Goal: Navigation & Orientation: Find specific page/section

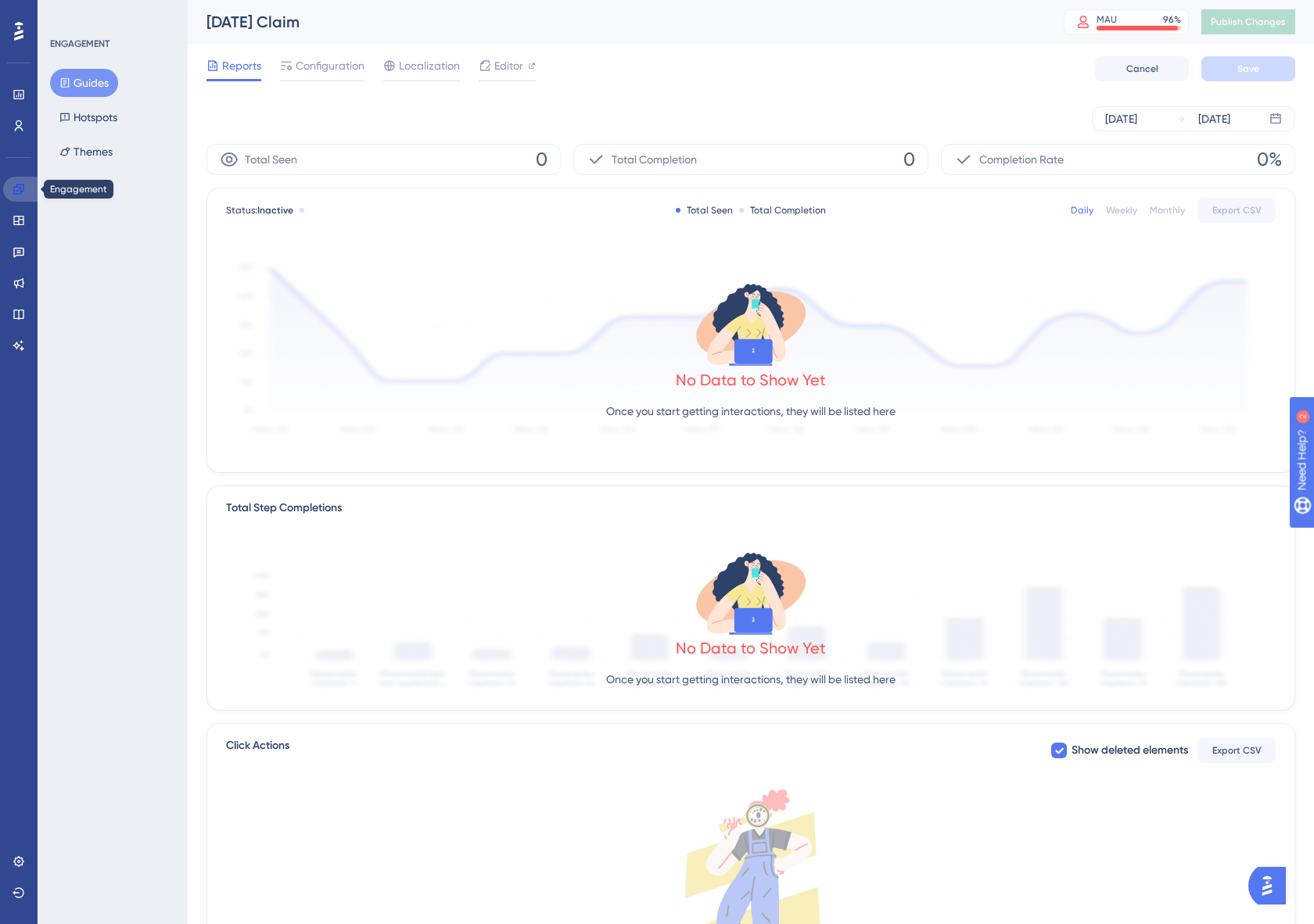
click at [20, 189] on icon at bounding box center [18, 189] width 10 height 10
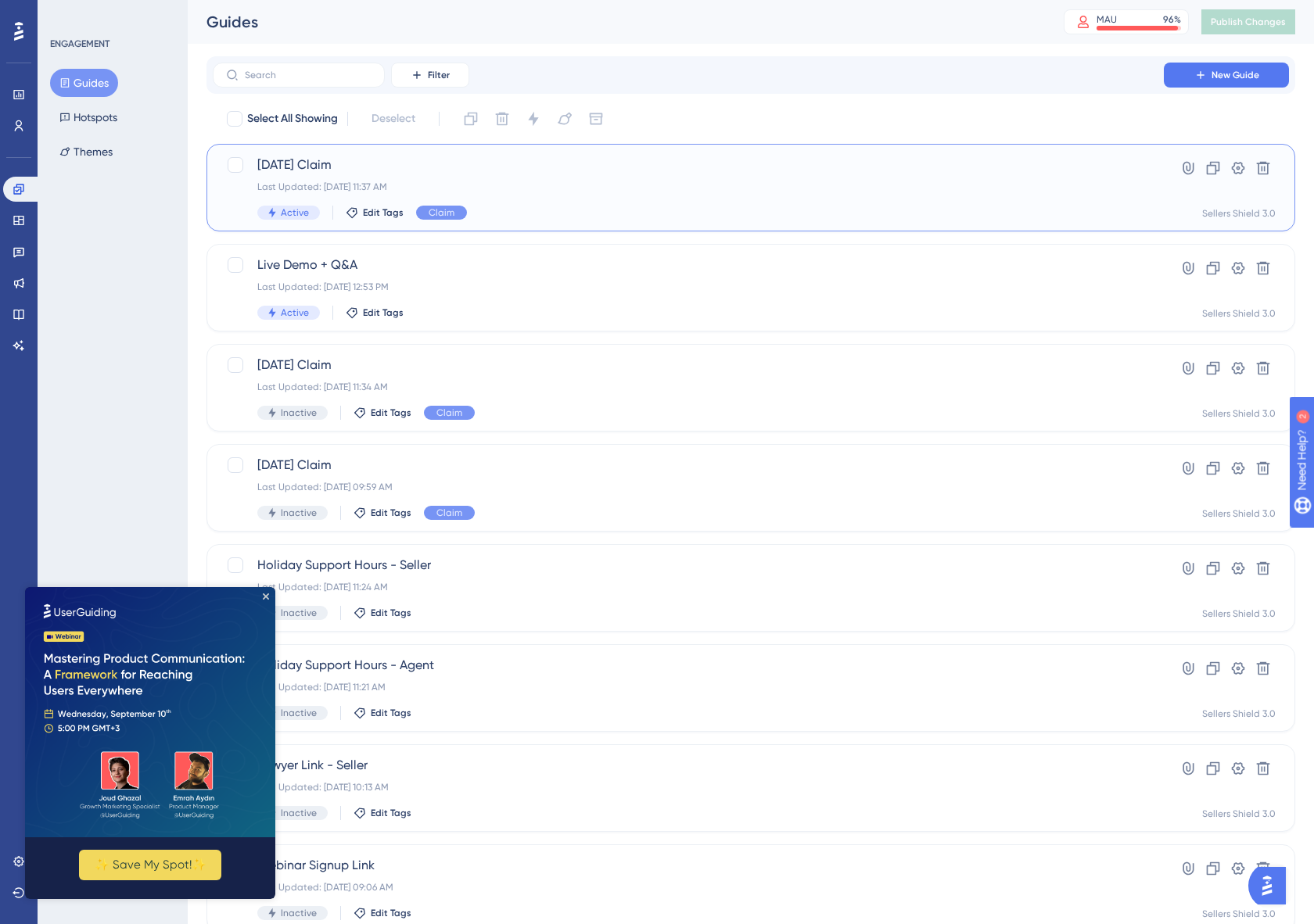
click at [547, 205] on div "September 2025 Claim Last Updated: Sep 05 2025, 11:37 AM Active Edit Tags Claim" at bounding box center [688, 187] width 862 height 64
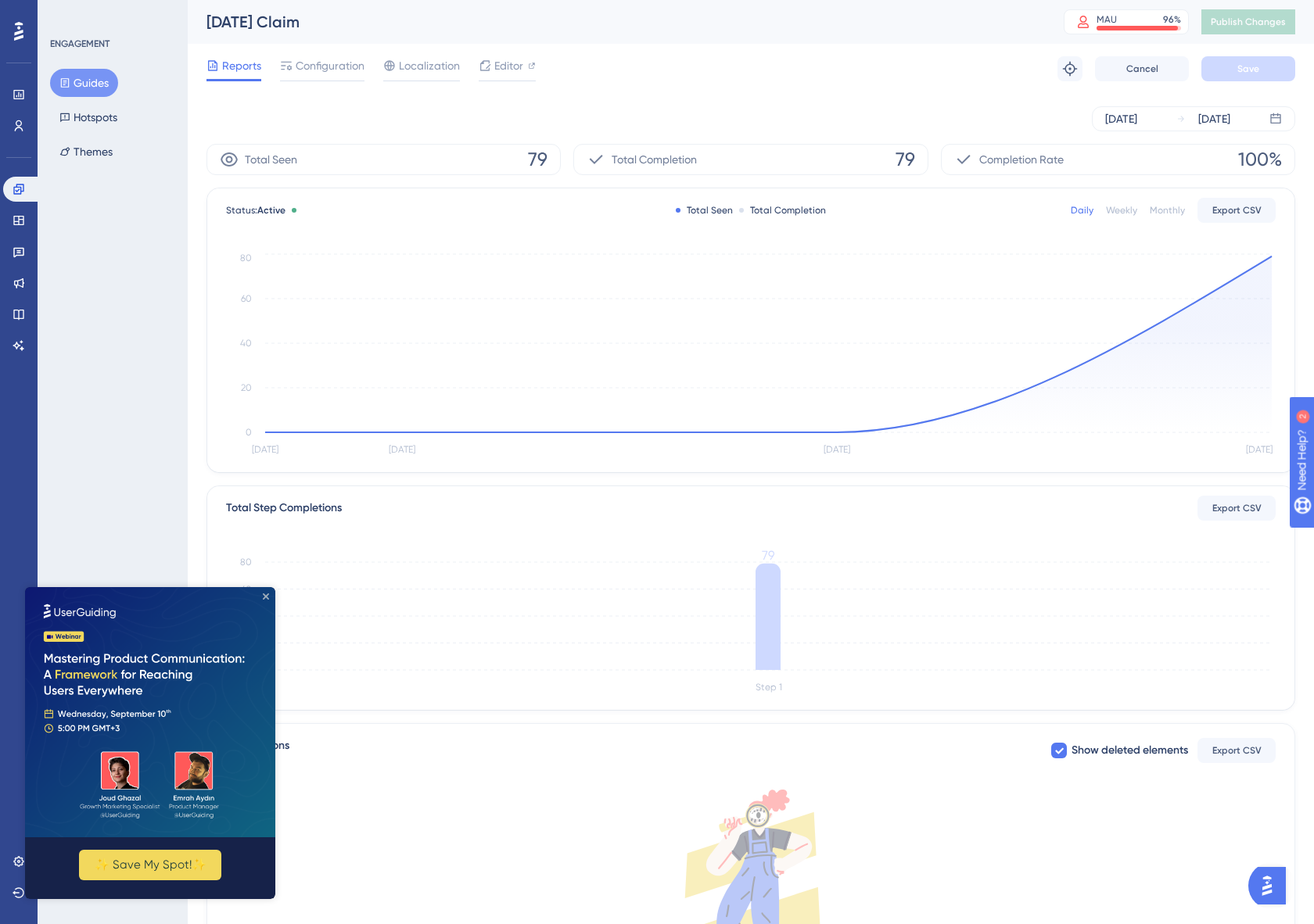
click at [267, 596] on icon "Close Preview" at bounding box center [266, 597] width 7 height 7
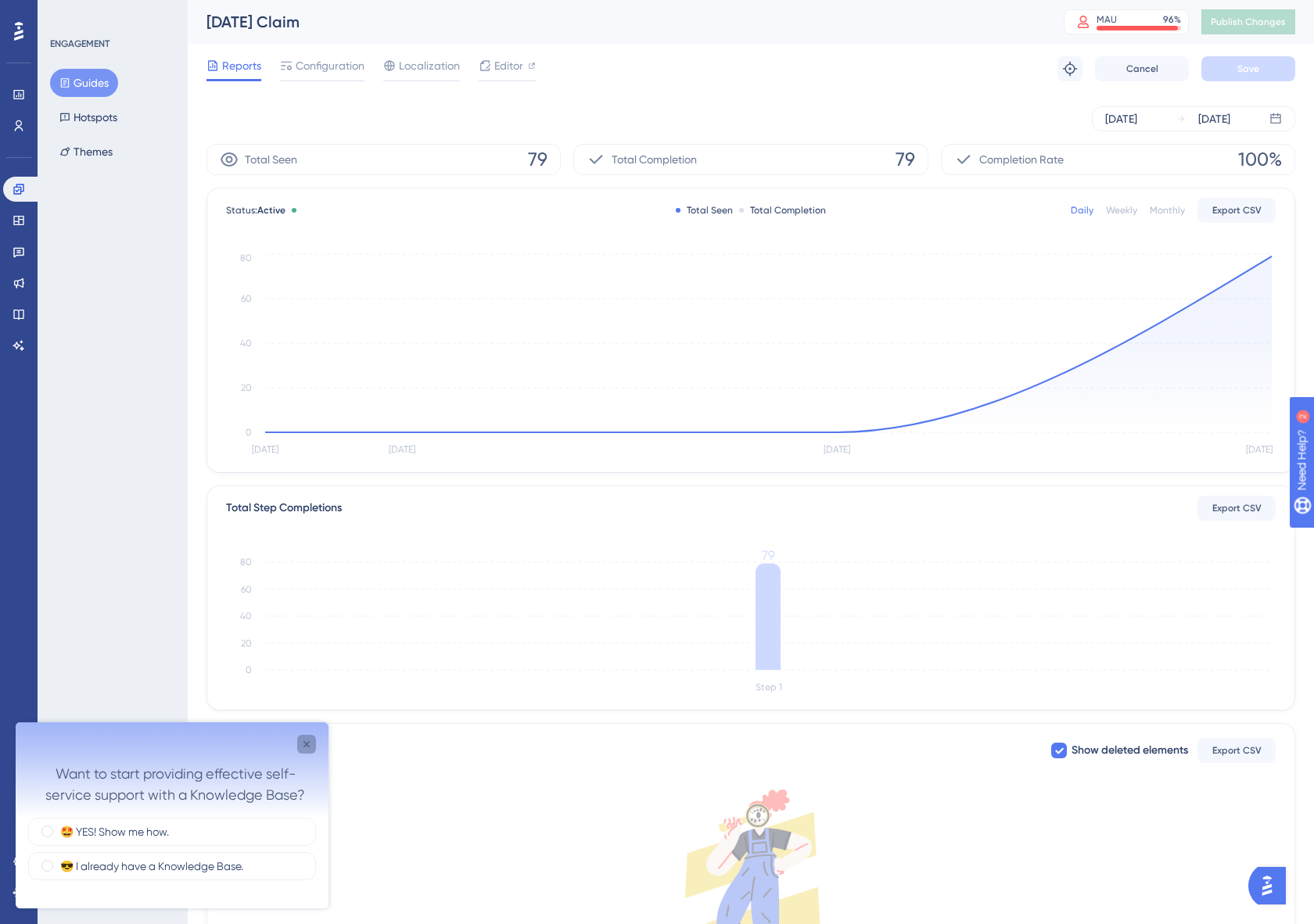
click at [311, 745] on icon "Close survey" at bounding box center [306, 744] width 12 height 12
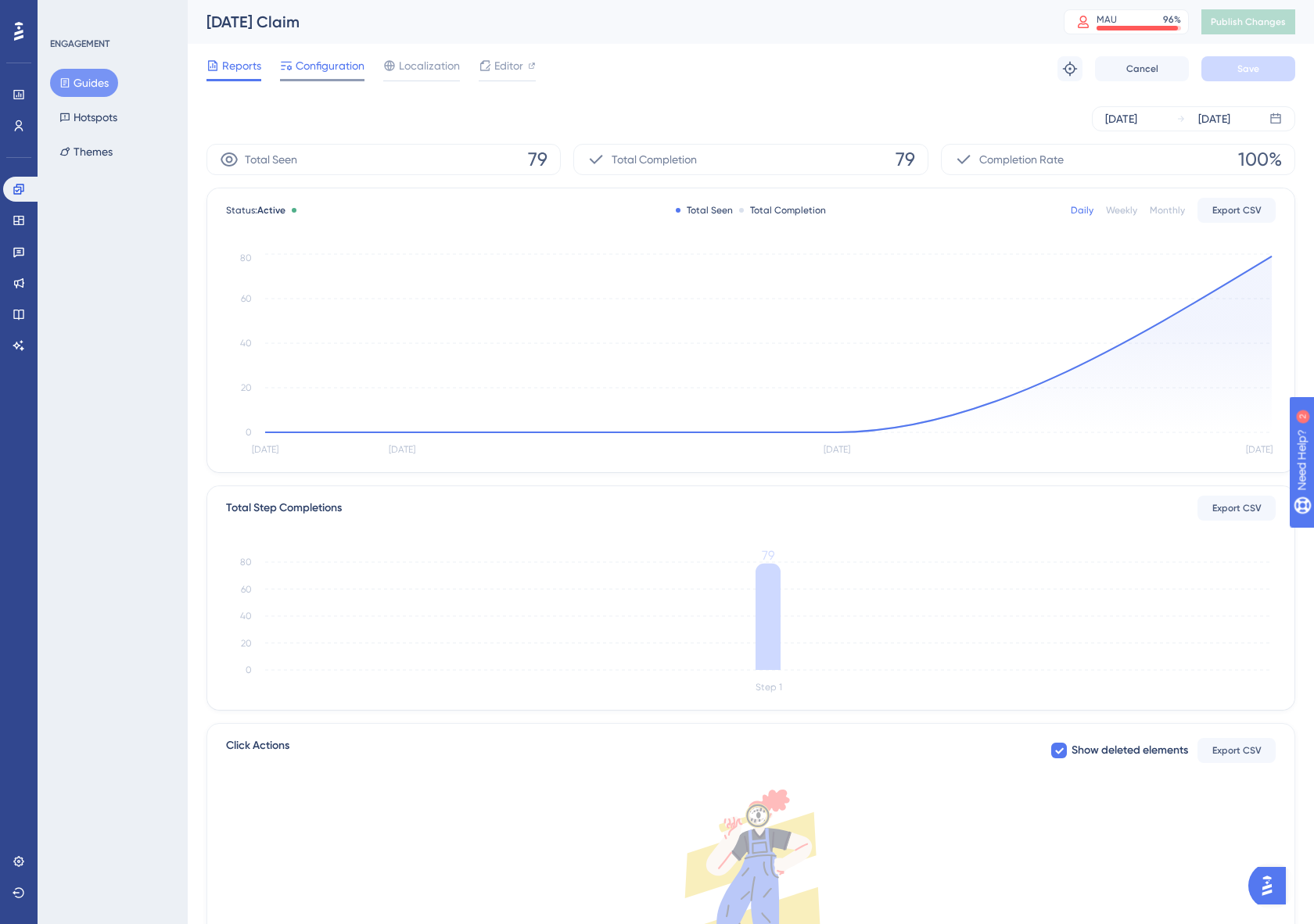
click at [358, 71] on span "Configuration" at bounding box center [330, 66] width 69 height 19
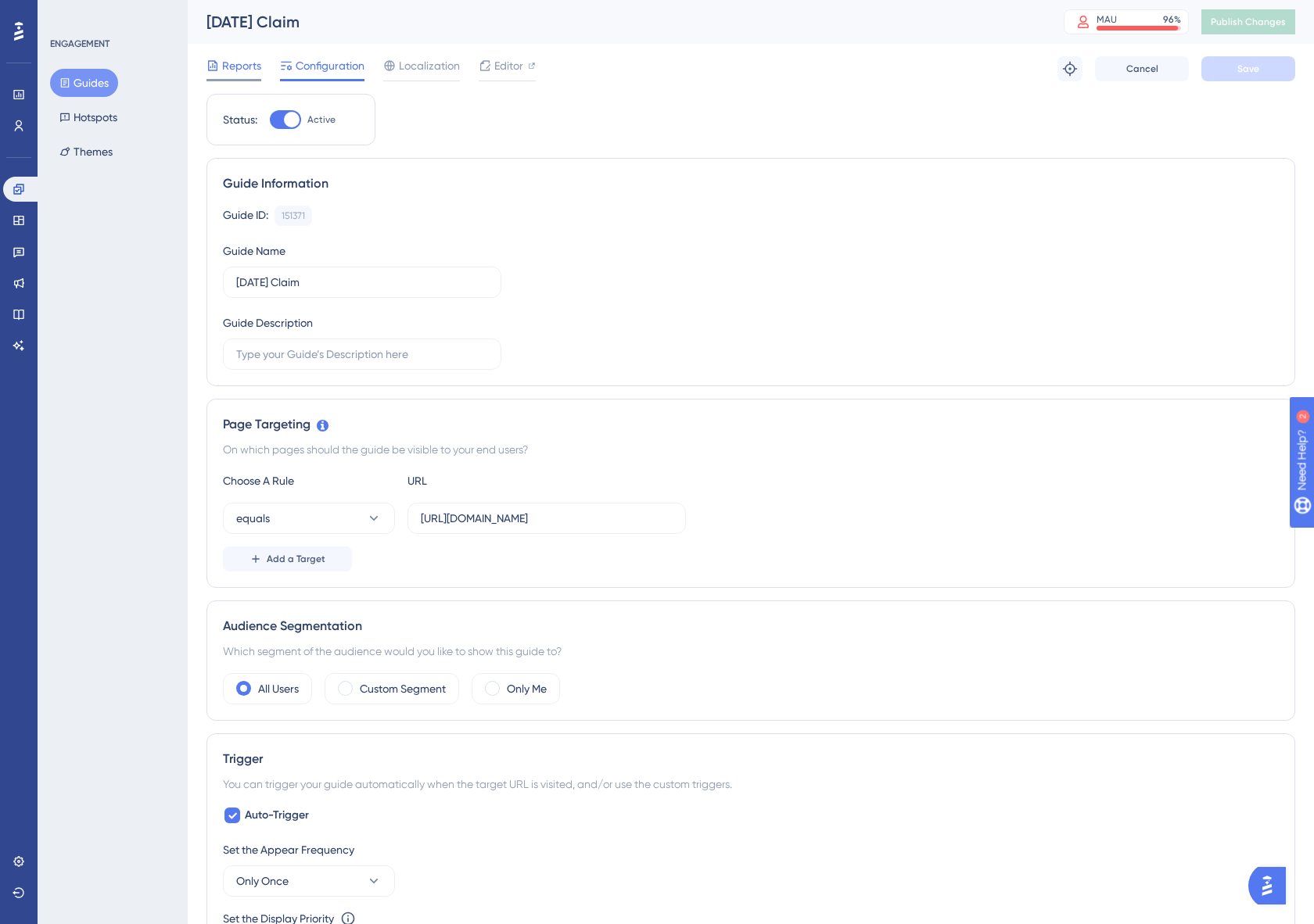
drag, startPoint x: 245, startPoint y: 73, endPoint x: 234, endPoint y: 72, distance: 11.0
click at [244, 74] on span "Reports" at bounding box center [241, 66] width 39 height 19
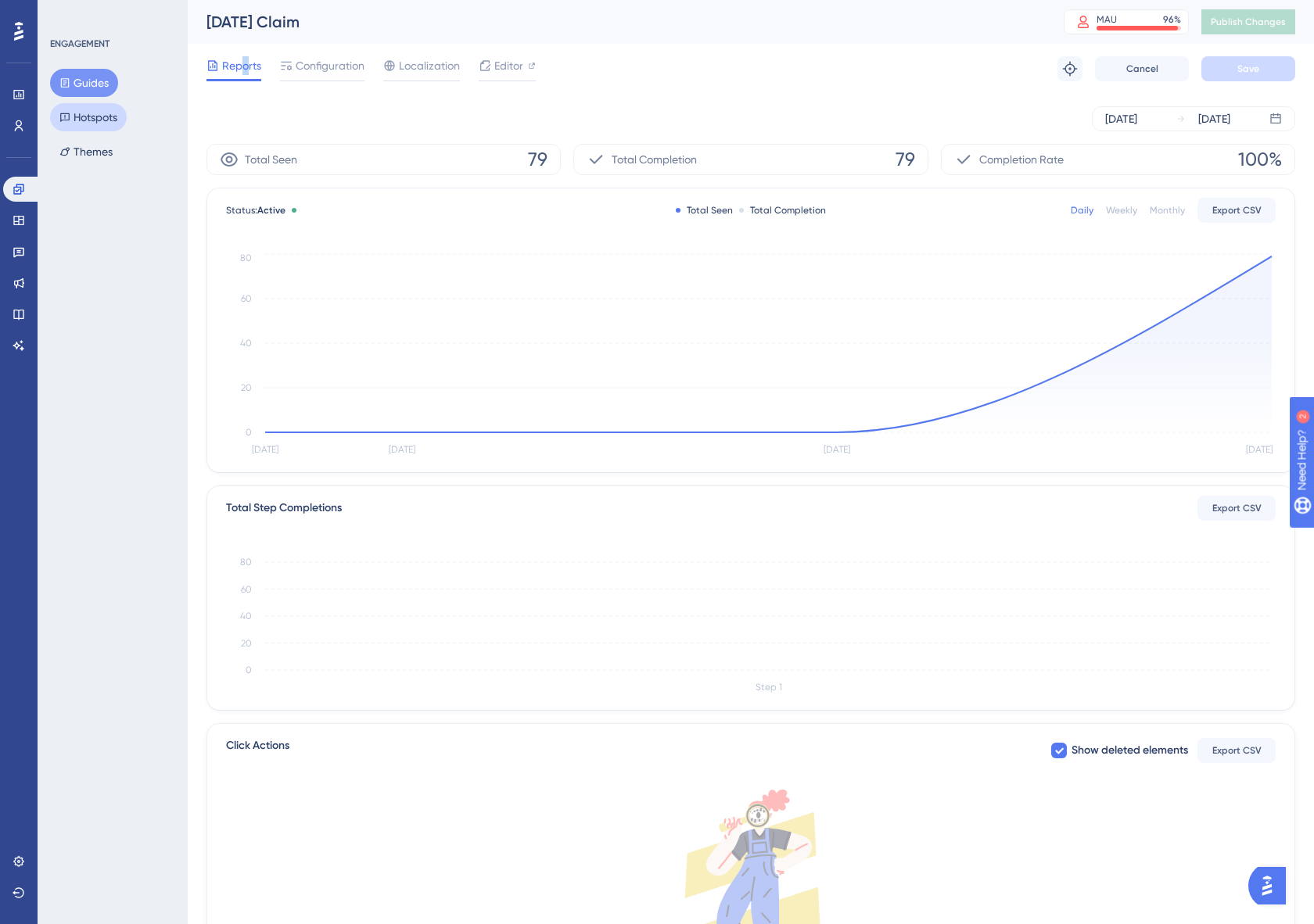
click at [112, 112] on button "Hotspots" at bounding box center [88, 117] width 76 height 28
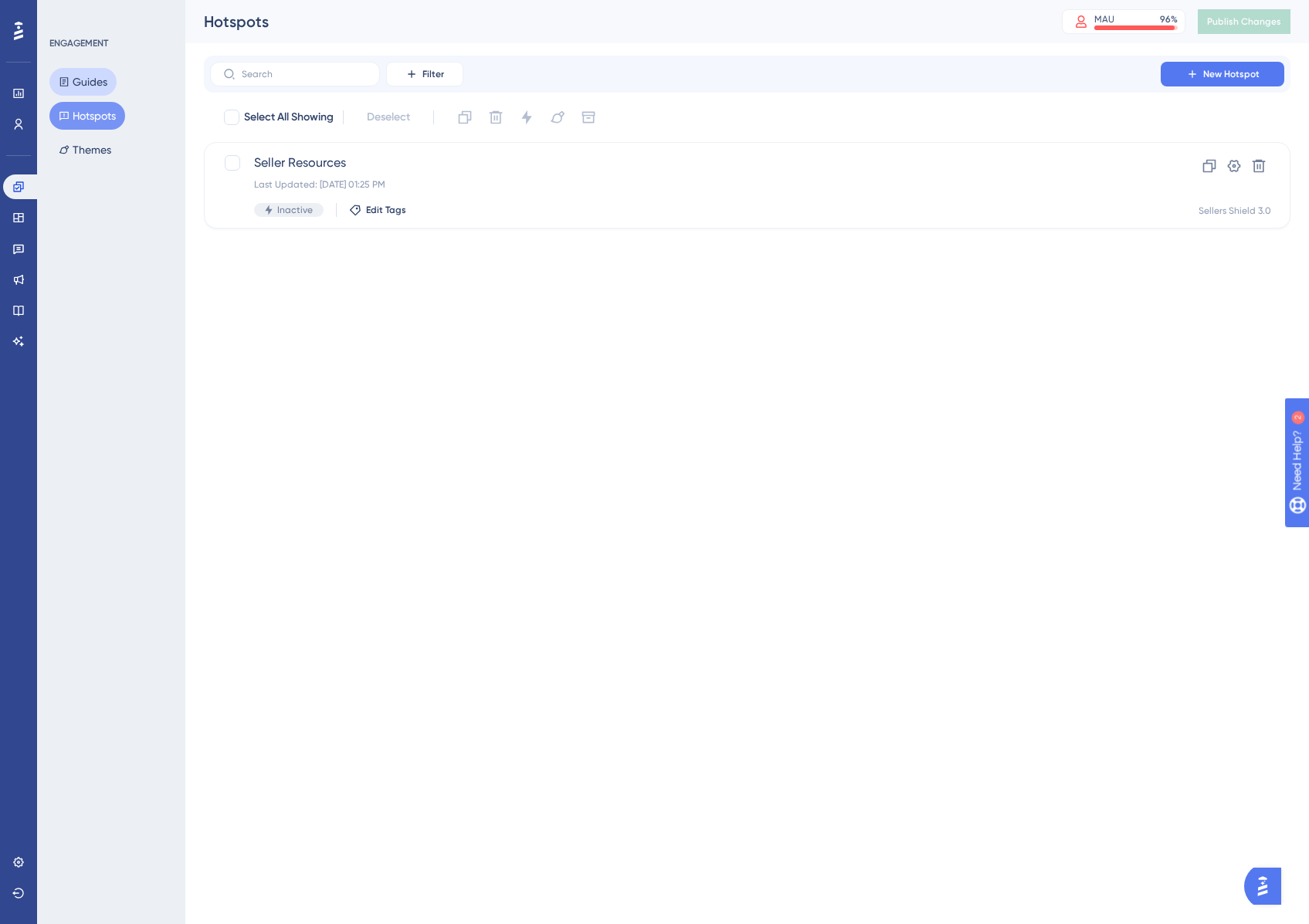
click at [79, 86] on button "Guides" at bounding box center [83, 82] width 67 height 28
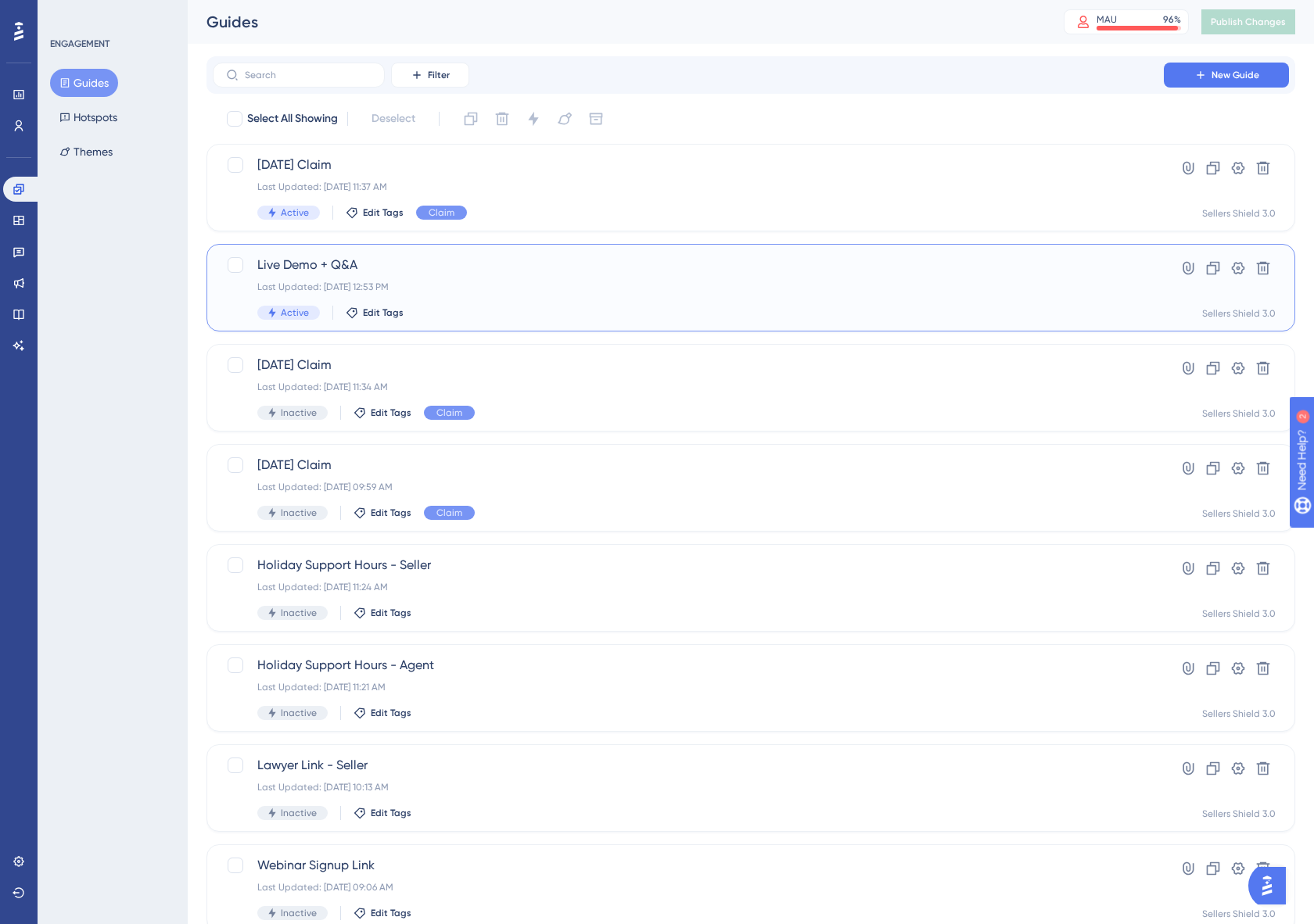
click at [432, 307] on div "Active Edit Tags" at bounding box center [688, 312] width 862 height 14
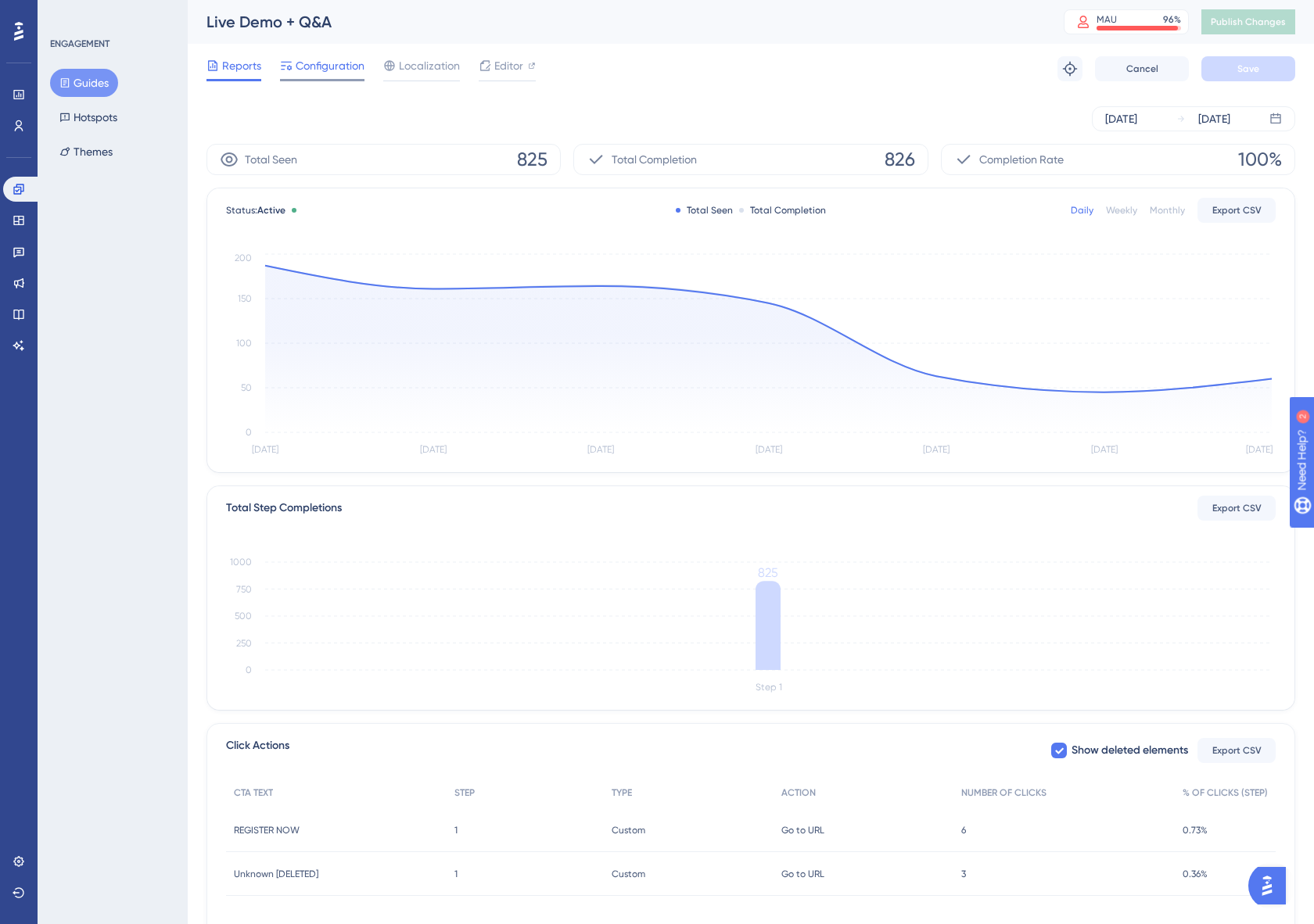
click at [340, 72] on span "Configuration" at bounding box center [330, 66] width 69 height 19
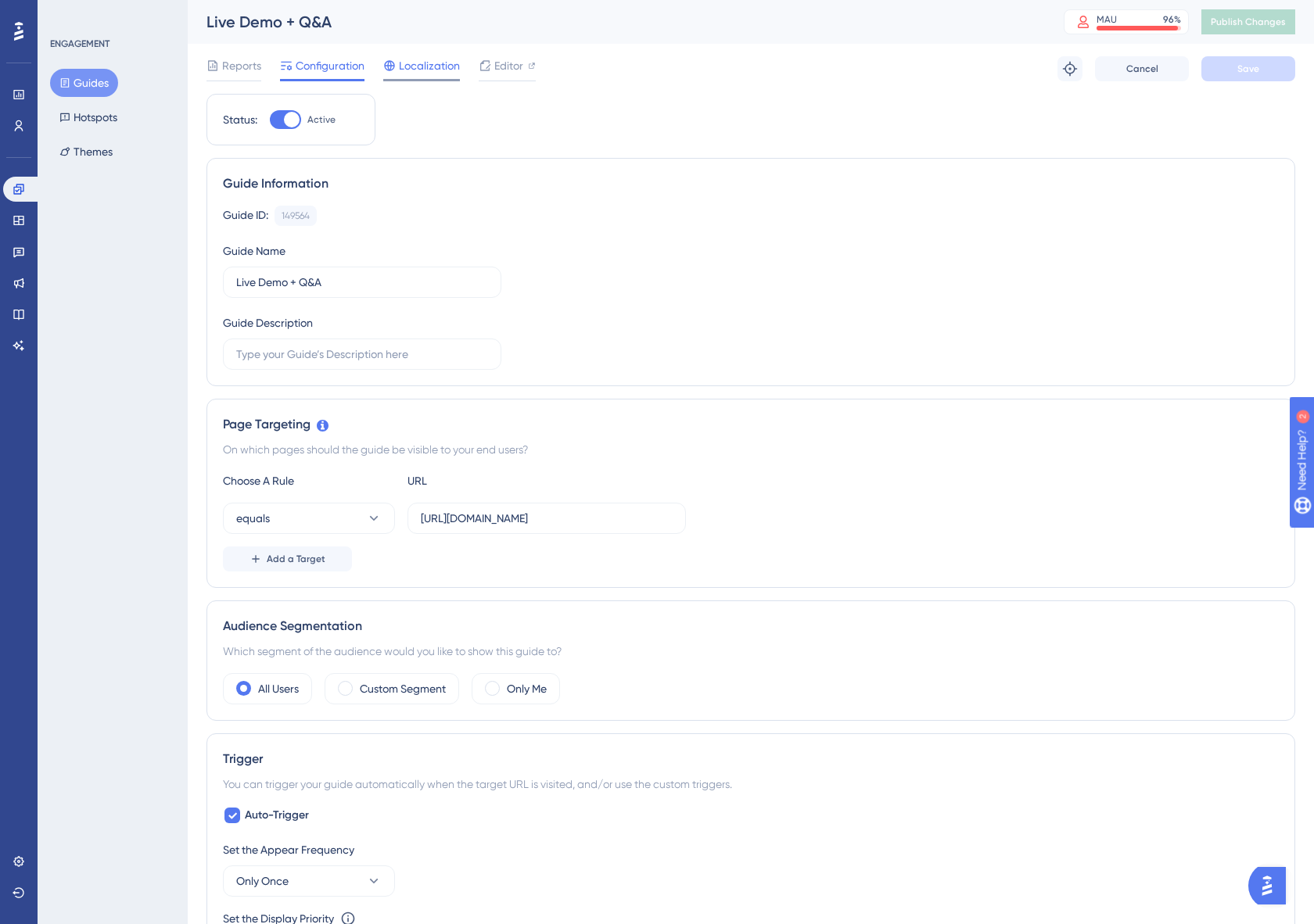
click at [426, 73] on span "Localization" at bounding box center [429, 66] width 61 height 19
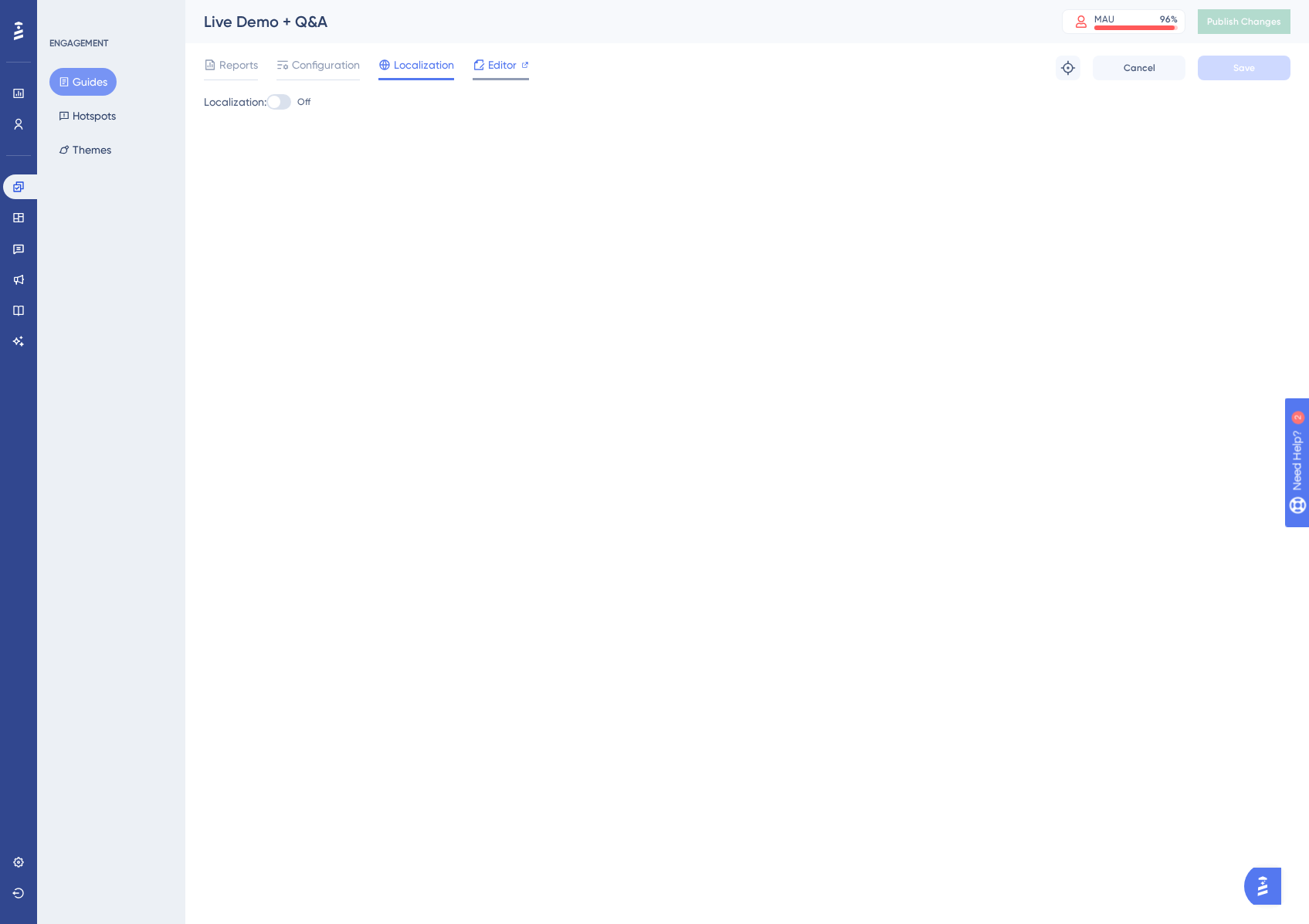
click at [501, 65] on span "Editor" at bounding box center [502, 65] width 29 height 19
click at [58, 81] on button "Guides" at bounding box center [83, 82] width 67 height 28
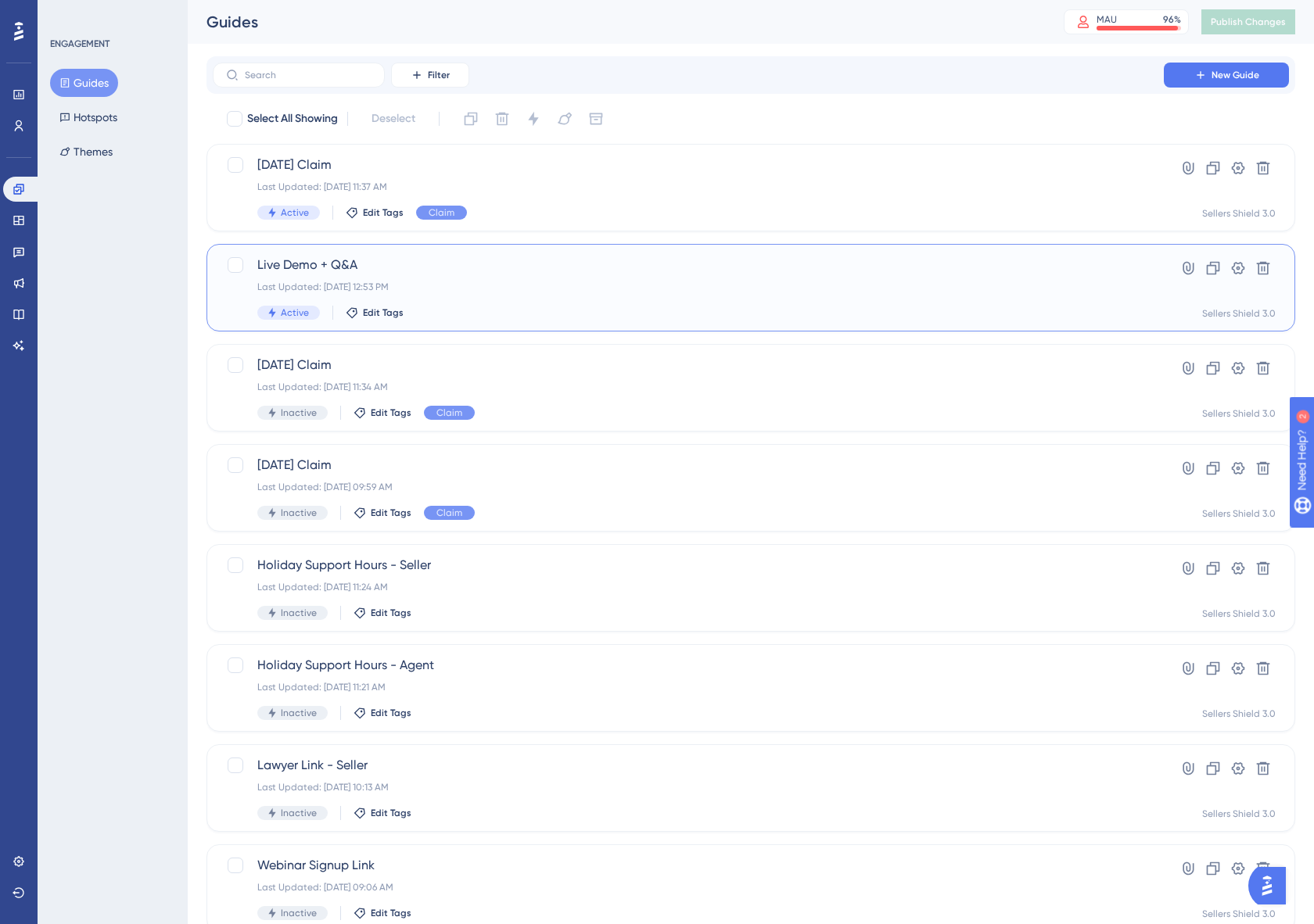
click at [533, 295] on div "Live Demo + Q&A Last Updated: Aug 11 2025, 12:53 PM Active Edit Tags" at bounding box center [688, 288] width 862 height 64
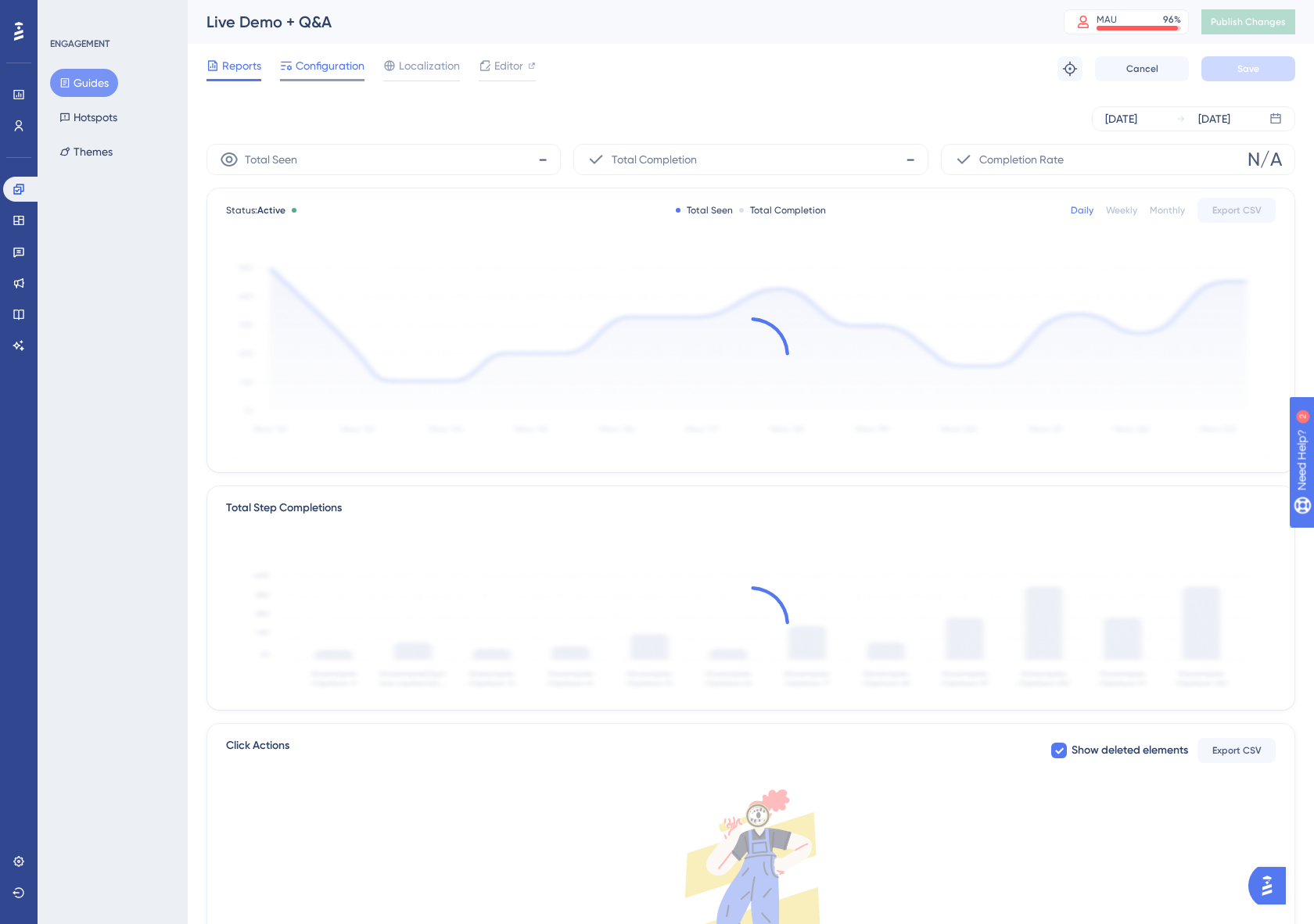
click at [317, 63] on span "Configuration" at bounding box center [330, 66] width 69 height 19
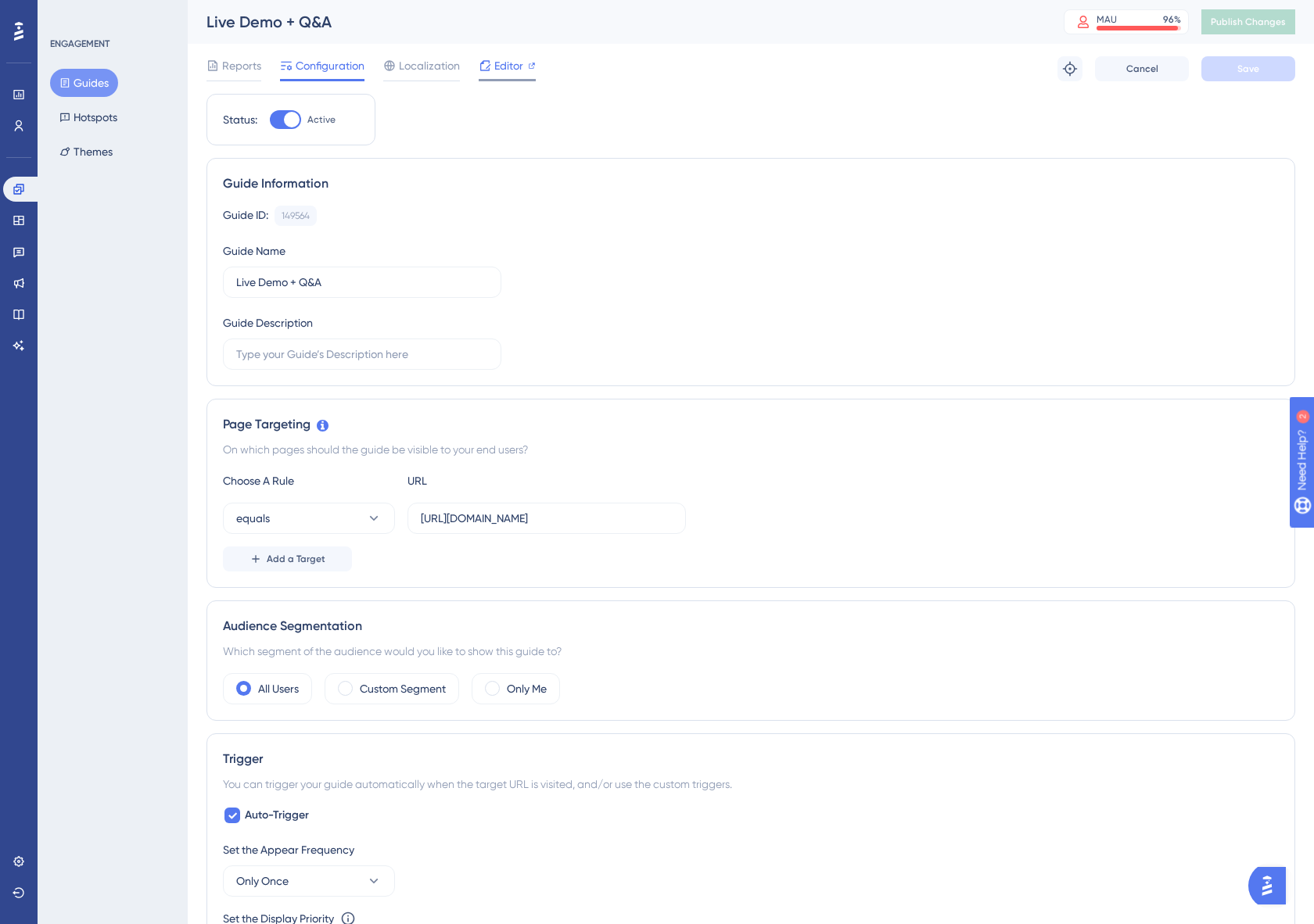
click at [483, 65] on icon at bounding box center [485, 66] width 12 height 12
click at [240, 71] on span "Reports" at bounding box center [241, 66] width 39 height 19
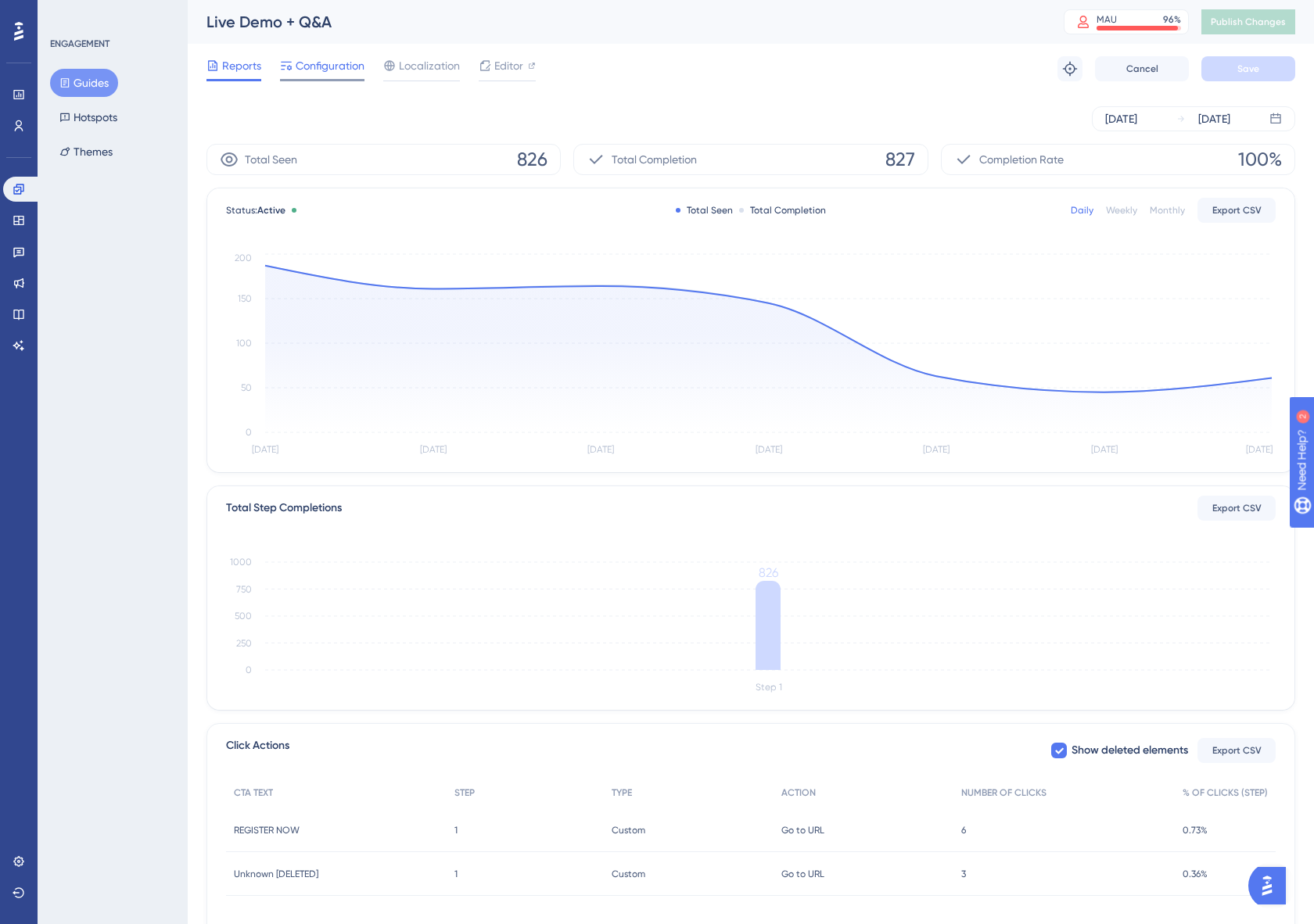
click at [323, 72] on span "Configuration" at bounding box center [330, 66] width 69 height 19
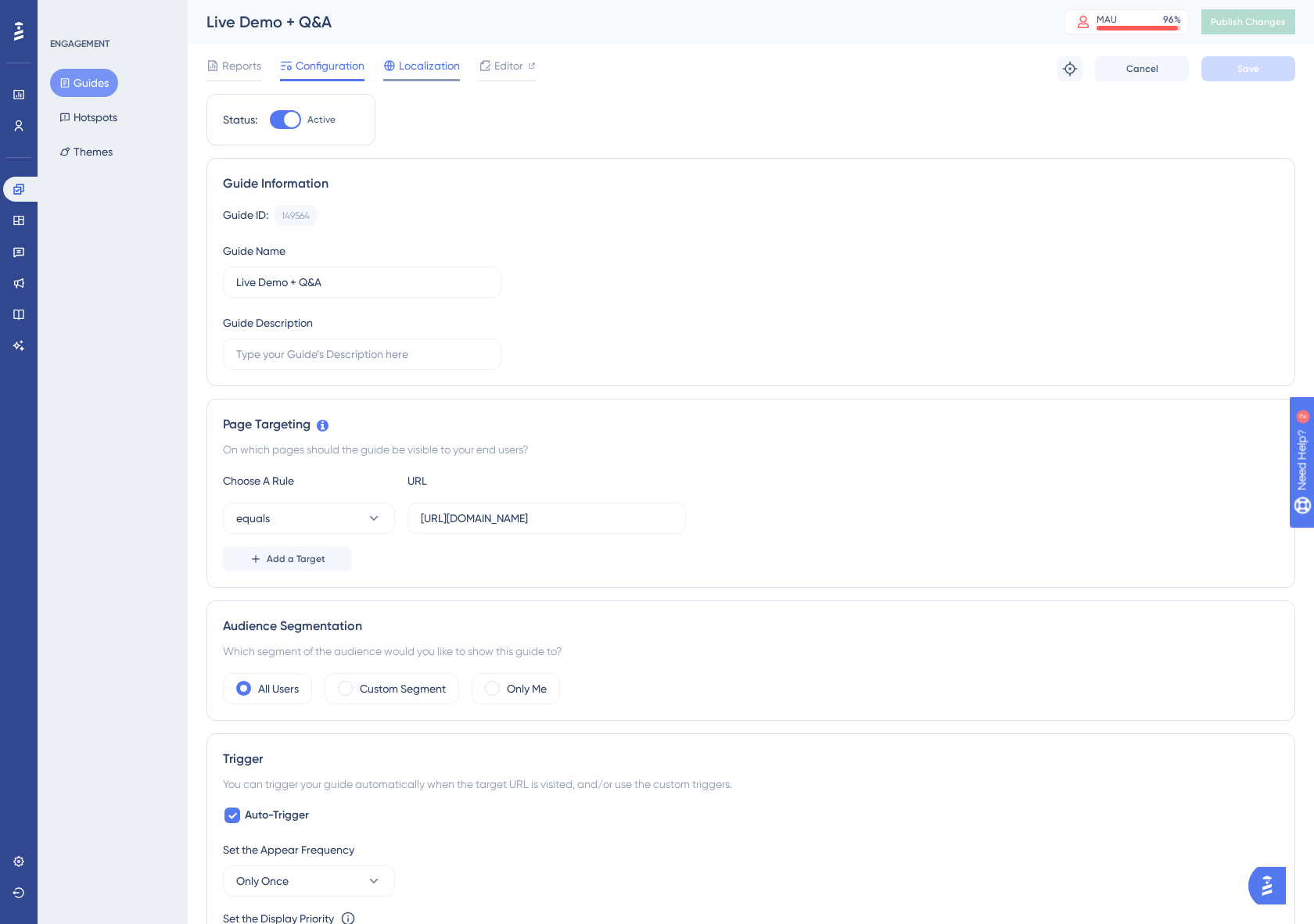
click at [415, 64] on span "Localization" at bounding box center [429, 66] width 61 height 19
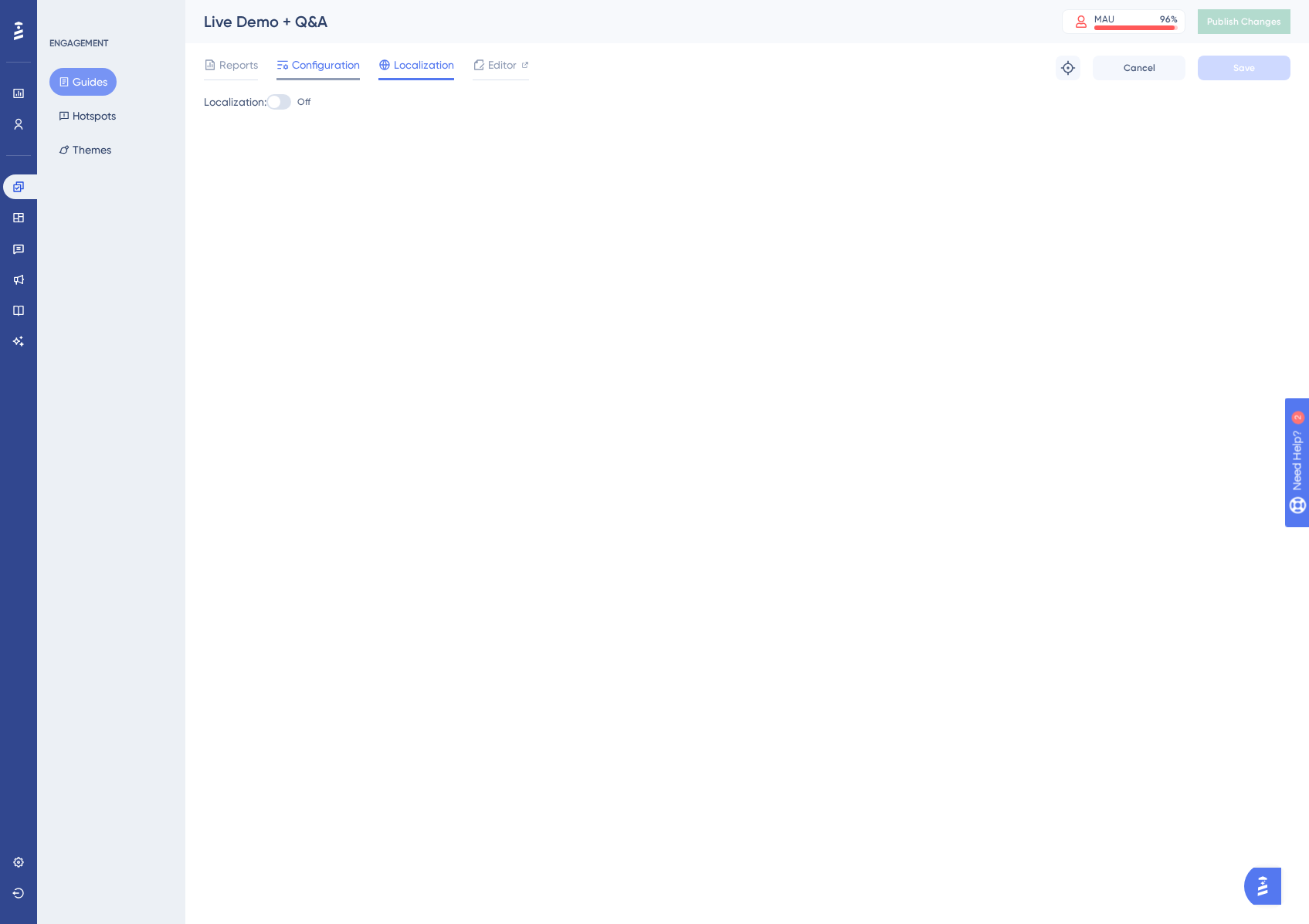
click at [359, 61] on span "Configuration" at bounding box center [326, 65] width 68 height 19
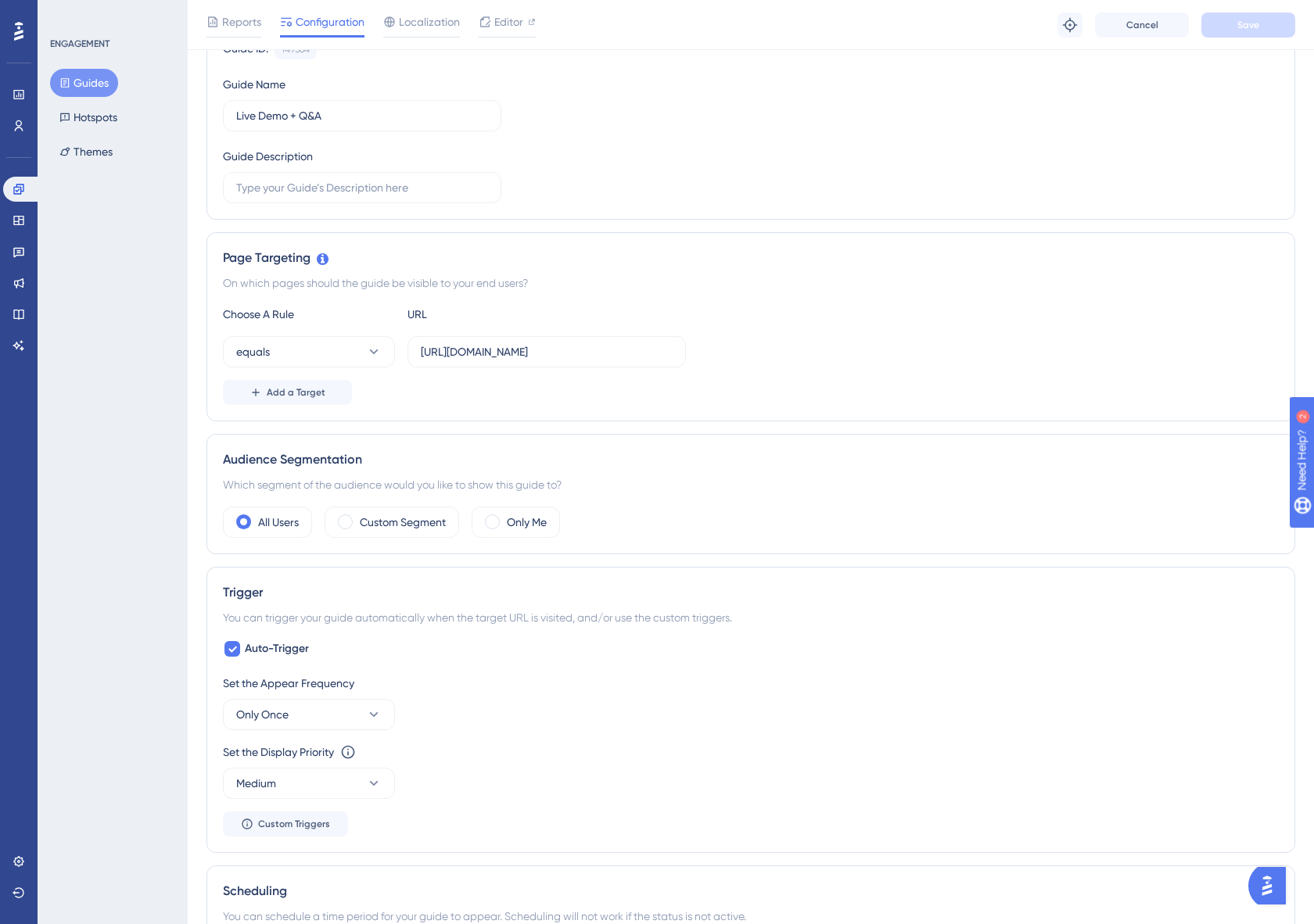
scroll to position [126, 0]
